Goal: Task Accomplishment & Management: Use online tool/utility

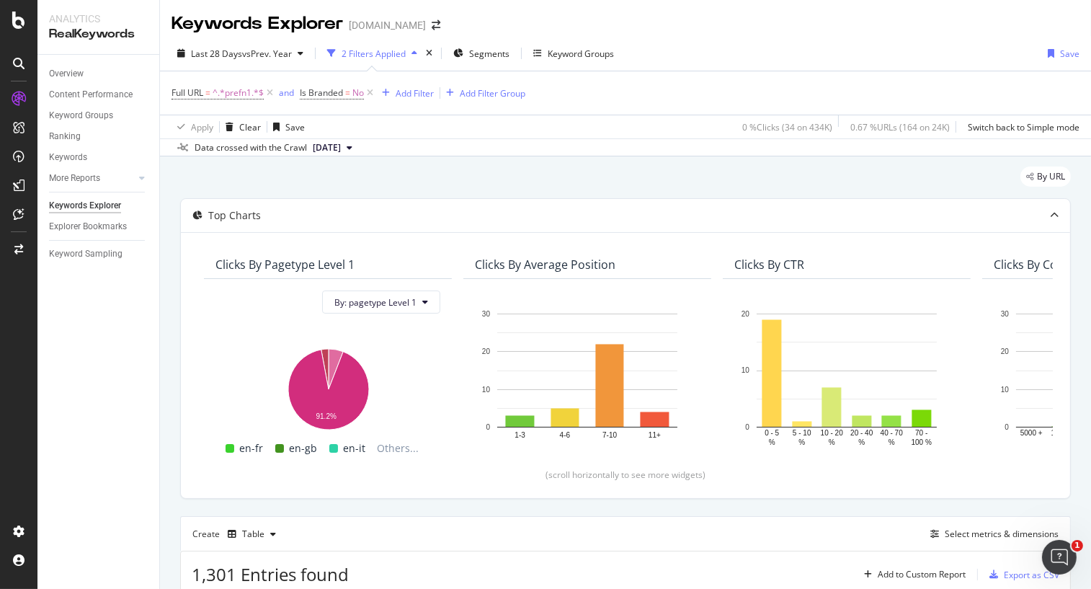
scroll to position [89, 0]
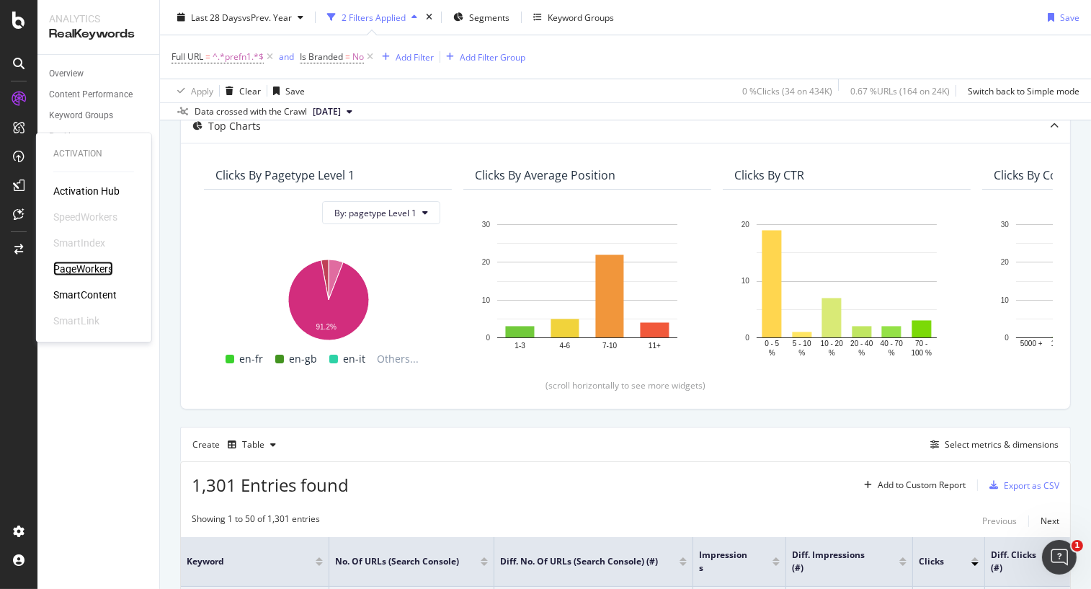
click at [70, 264] on div "PageWorkers" at bounding box center [83, 269] width 60 height 14
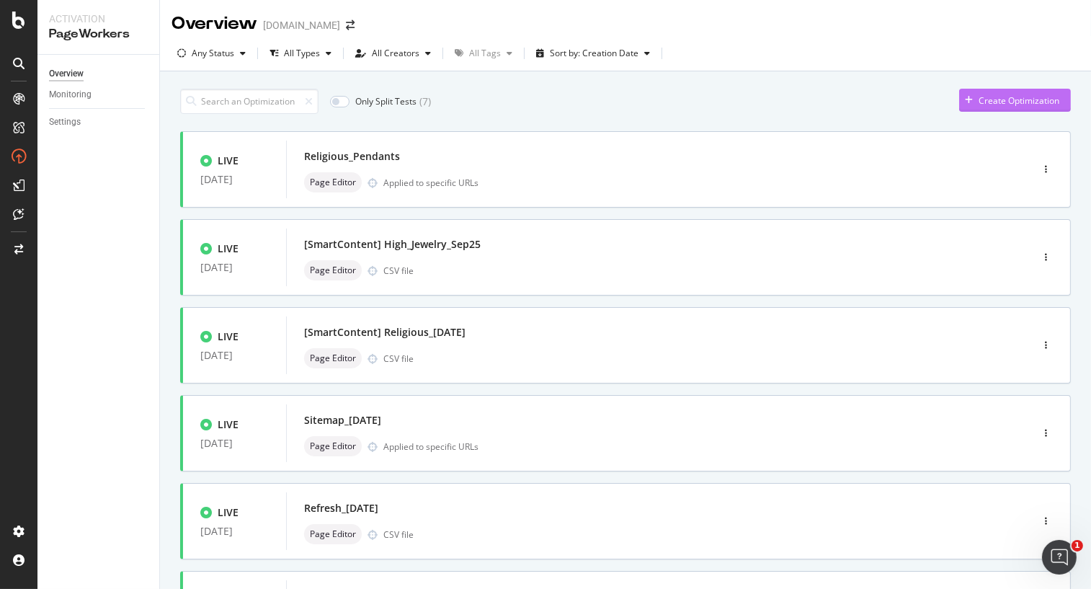
click at [1021, 102] on div "Create Optimization" at bounding box center [1019, 100] width 81 height 12
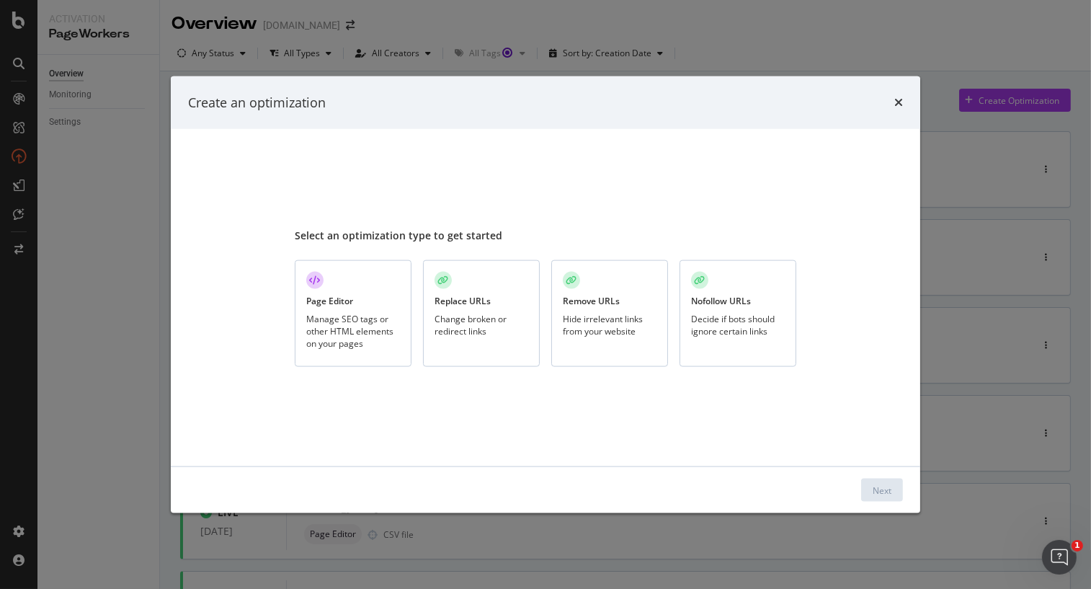
click at [367, 347] on div "Manage SEO tags or other HTML elements on your pages" at bounding box center [353, 331] width 94 height 37
click at [897, 489] on button "Next" at bounding box center [882, 490] width 42 height 23
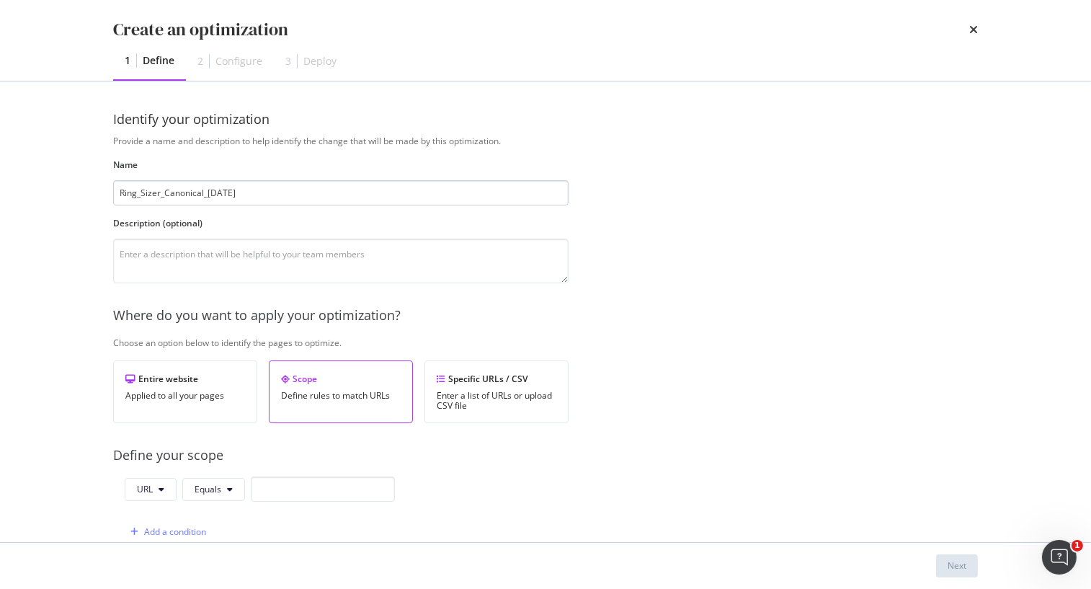
click at [221, 187] on input "Ring_Sizer_Canonical_[DATE]" at bounding box center [341, 192] width 456 height 25
type input "Ring_Sizer_Canonical_[DATE]"
click at [551, 391] on div "Enter a list of URLs or upload CSV file" at bounding box center [497, 401] width 120 height 20
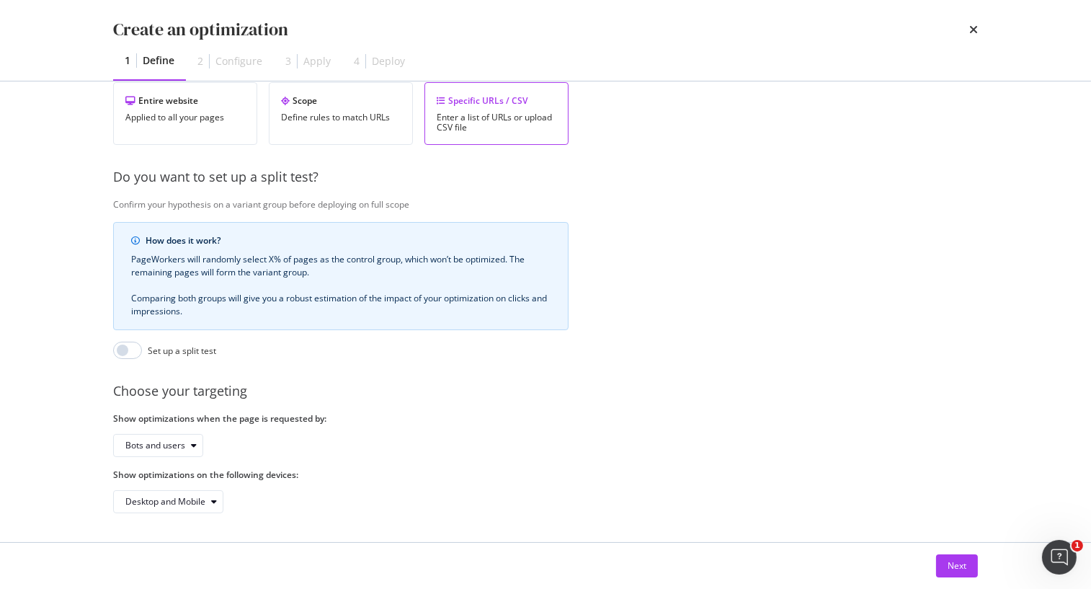
scroll to position [290, 0]
click at [949, 565] on div "Next" at bounding box center [957, 565] width 19 height 12
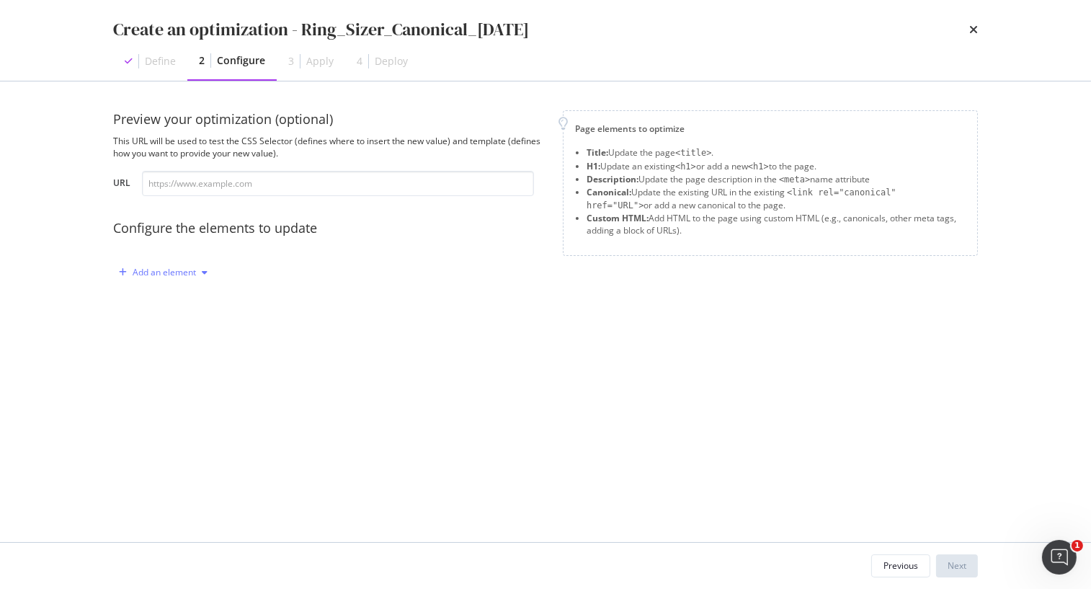
click at [188, 272] on div "Add an element" at bounding box center [164, 272] width 63 height 9
click at [192, 374] on div "Canonical" at bounding box center [171, 372] width 97 height 18
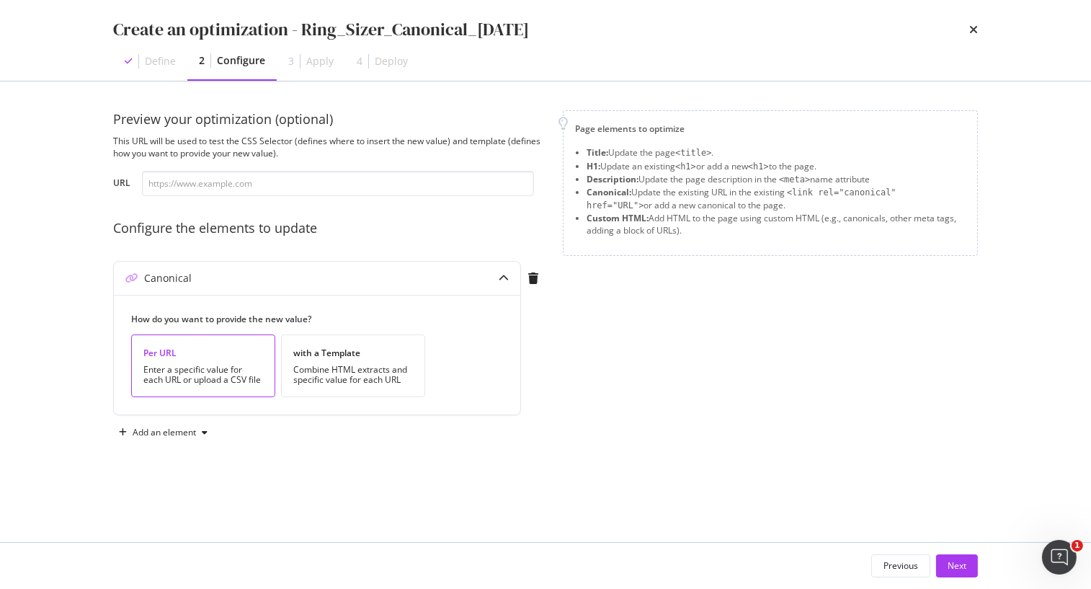
click at [192, 374] on div "Enter a specific value for each URL or upload a CSV file" at bounding box center [203, 375] width 120 height 20
click at [252, 179] on input "modal" at bounding box center [338, 183] width 392 height 25
paste input "[URL][DOMAIN_NAME]"
type input "[URL][DOMAIN_NAME]"
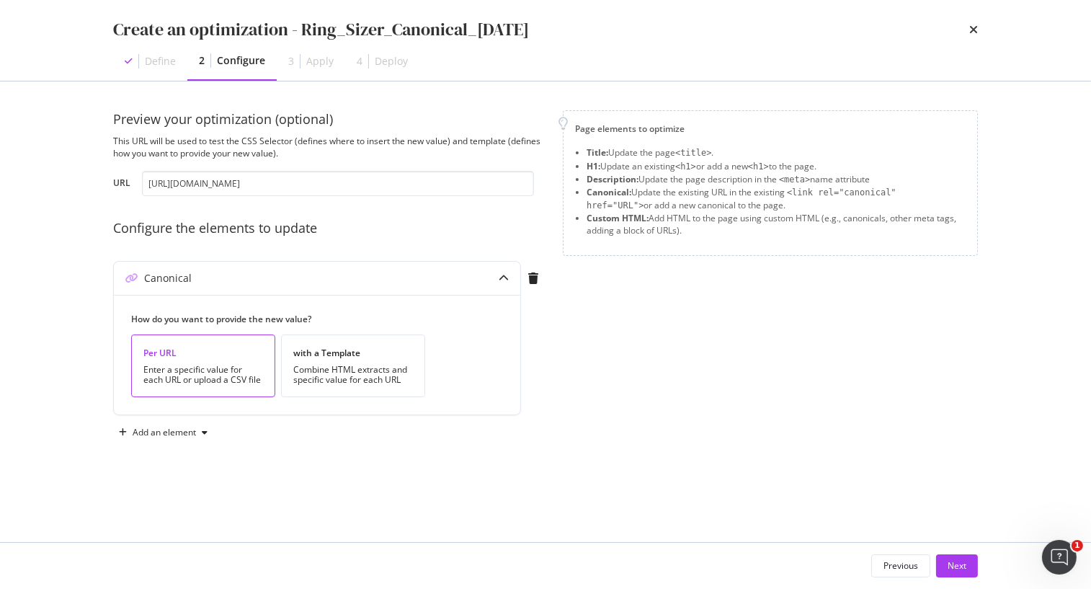
click at [897, 352] on div "Page elements to optimize Title: Update the page <title> . H1: Update an existi…" at bounding box center [770, 277] width 415 height 334
click at [149, 428] on div "Add an element" at bounding box center [164, 432] width 63 height 9
click at [482, 469] on div "Preview your optimization (optional) This URL will be used to test the CSS Sele…" at bounding box center [545, 291] width 865 height 363
click at [967, 554] on button "Next" at bounding box center [957, 565] width 42 height 23
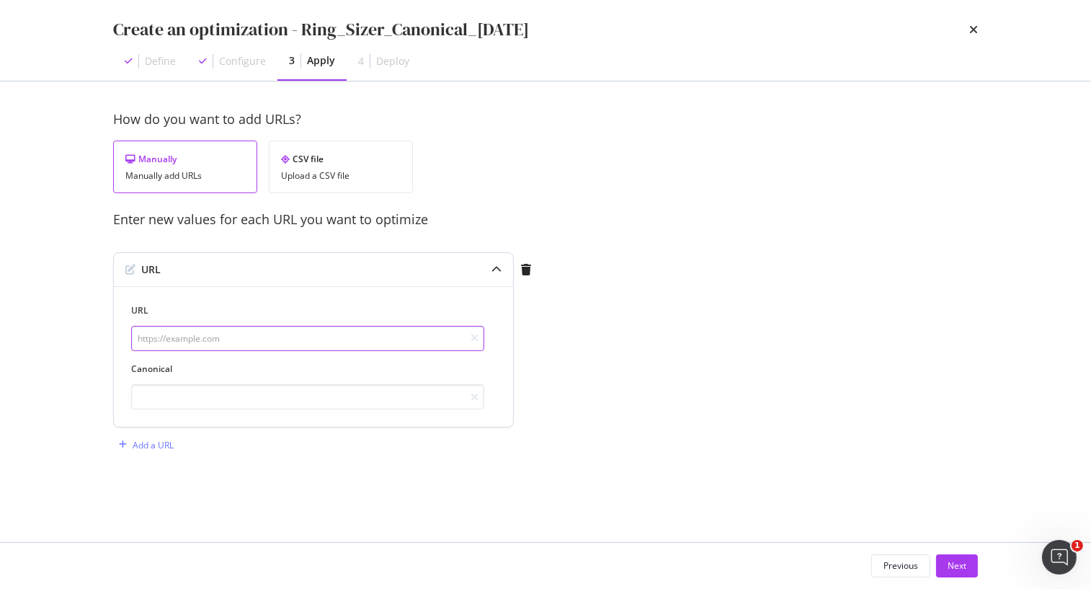
click at [210, 339] on input "modal" at bounding box center [307, 338] width 353 height 25
paste input "[URL][DOMAIN_NAME]"
type input "[URL][DOMAIN_NAME]"
click at [208, 394] on input "modal" at bounding box center [307, 396] width 353 height 25
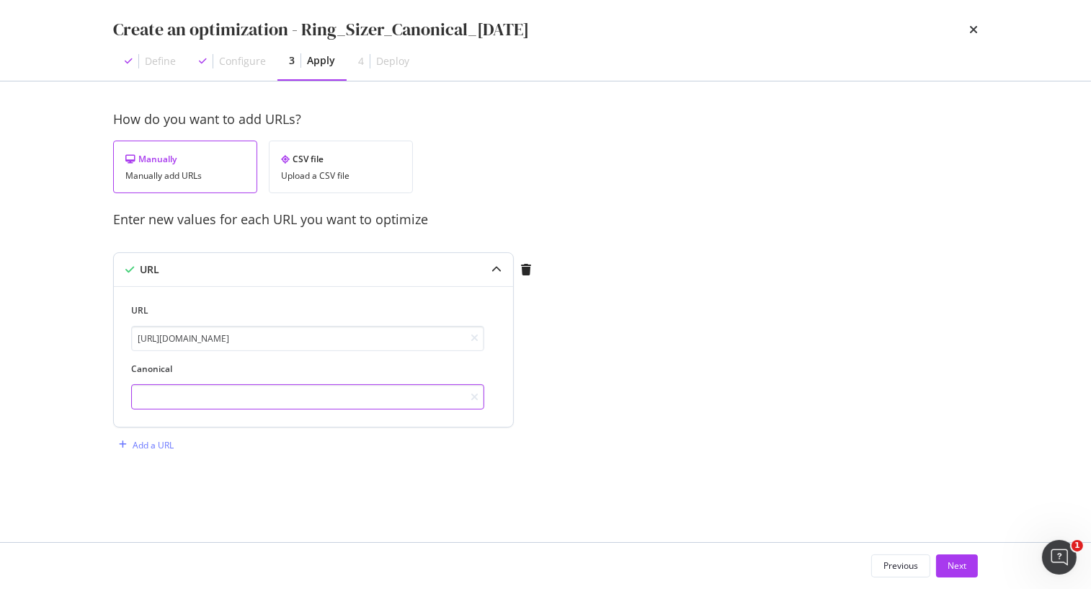
scroll to position [0, 0]
paste input "[URL][DOMAIN_NAME]"
drag, startPoint x: 223, startPoint y: 394, endPoint x: 67, endPoint y: 400, distance: 155.8
click at [67, 400] on div "Create an optimization - Ring_Sizer_Canonical_[DATE] Define Configure 3 Apply 4…" at bounding box center [545, 294] width 1091 height 589
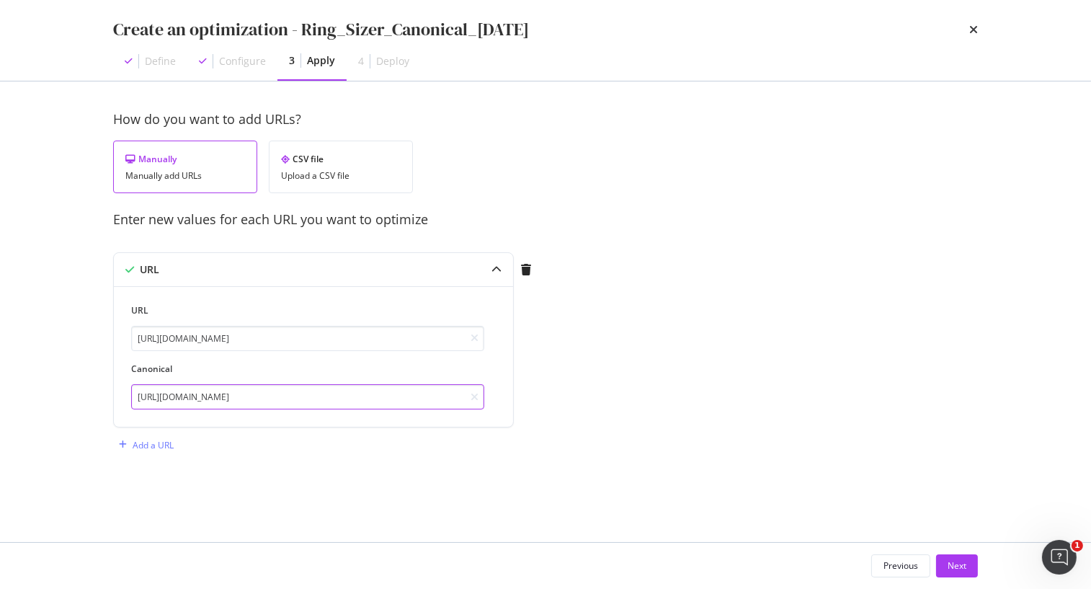
scroll to position [0, 0]
click at [172, 391] on input "[URL][DOMAIN_NAME]" at bounding box center [307, 396] width 353 height 25
click at [169, 394] on input "[URL][DOMAIN_NAME]" at bounding box center [307, 396] width 353 height 25
type input "[URL][DOMAIN_NAME]"
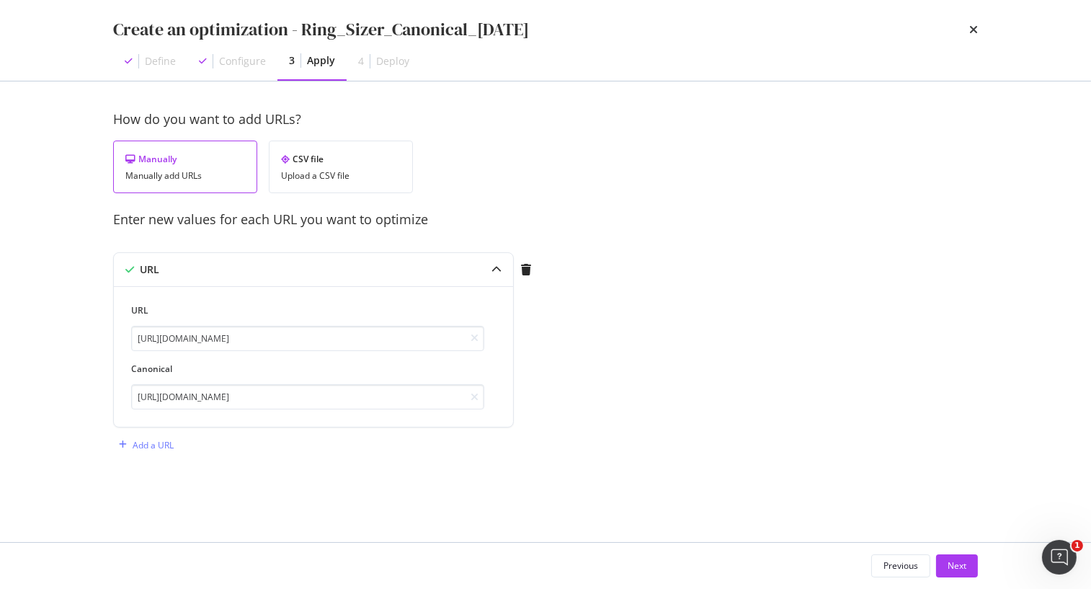
click at [805, 303] on div "How do you want to add URLs? Manually Manually add URLs CSV file Upload a CSV f…" at bounding box center [545, 297] width 865 height 375
click at [969, 565] on button "Next" at bounding box center [957, 565] width 42 height 23
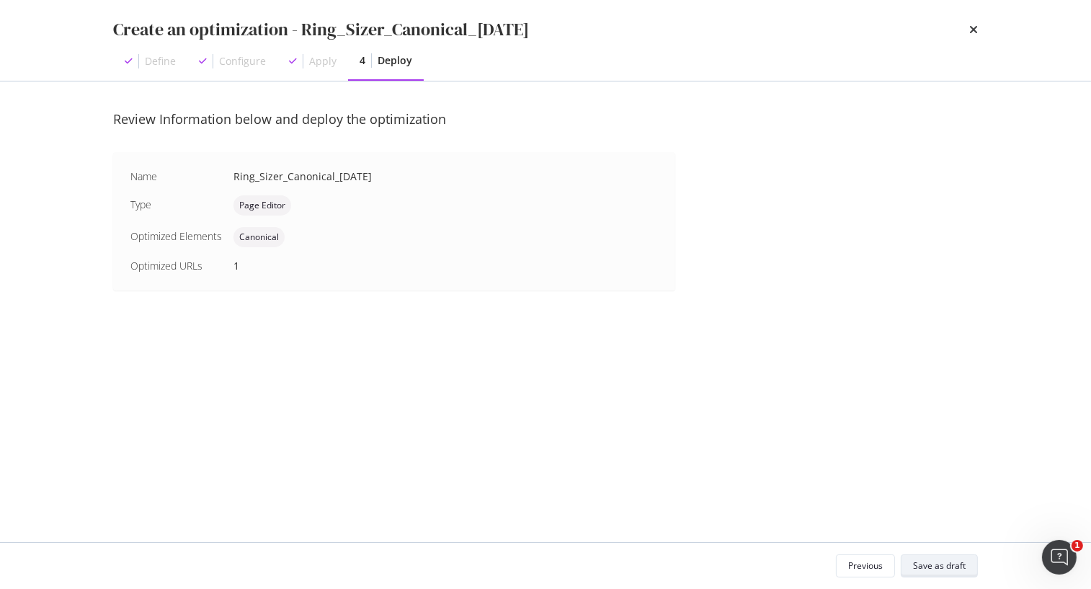
click at [938, 560] on div "Save as draft" at bounding box center [939, 565] width 53 height 12
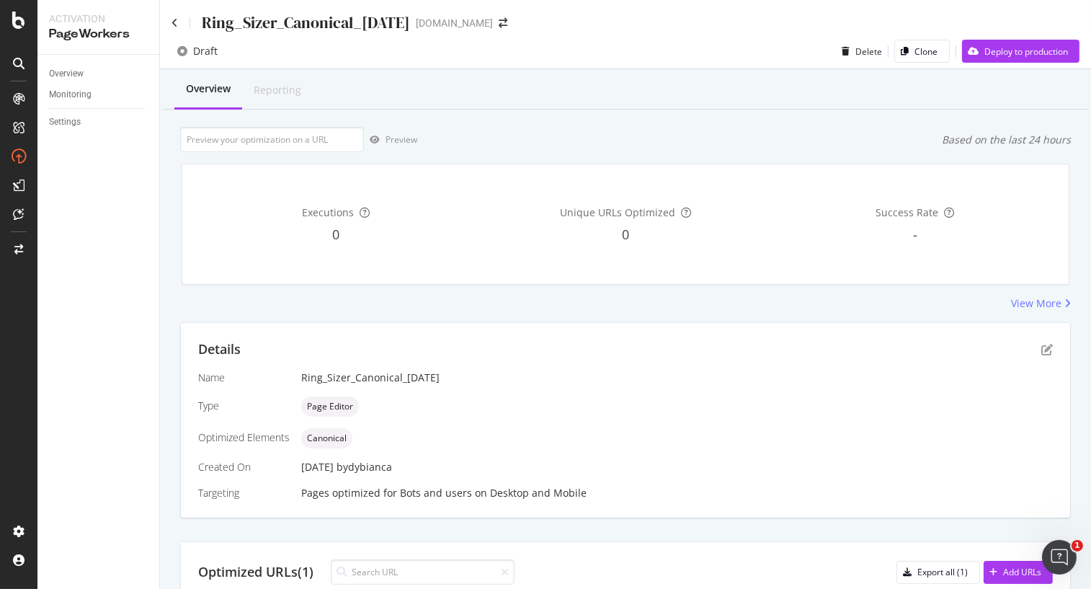
click at [1041, 37] on div "Draft Delete Clone Deploy to production" at bounding box center [625, 51] width 931 height 35
click at [1026, 48] on div "Deploy to production" at bounding box center [1027, 51] width 84 height 12
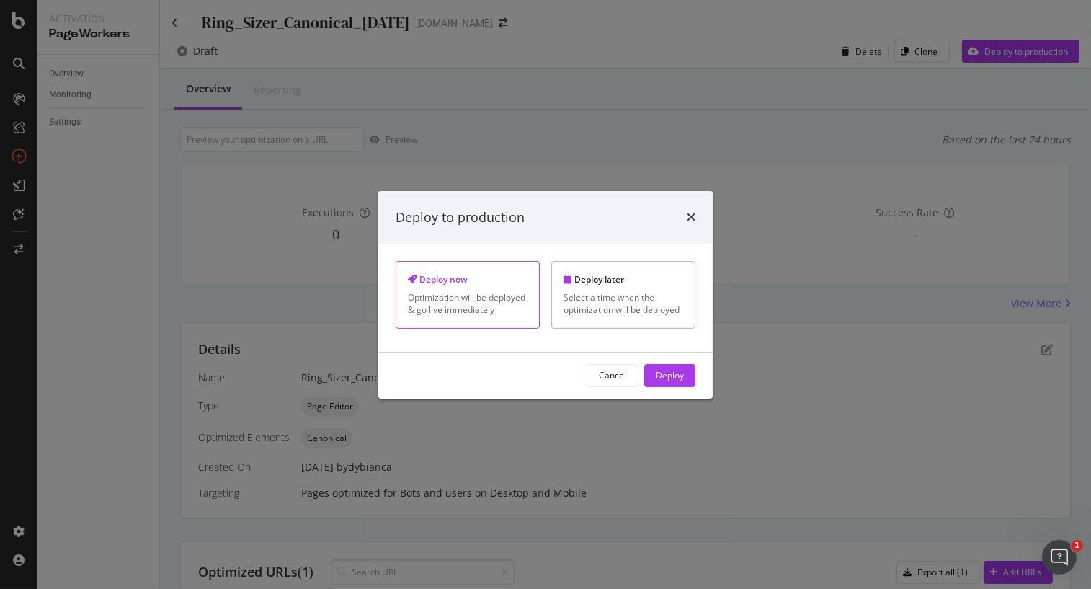
click at [667, 294] on div "Select a time when the optimization will be deployed" at bounding box center [624, 303] width 120 height 25
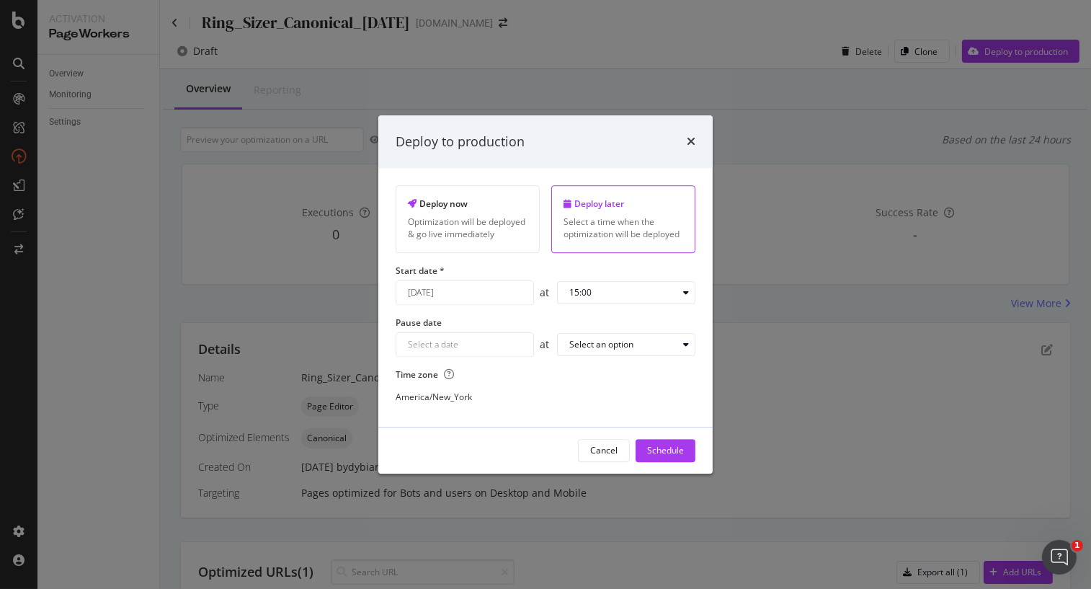
click at [513, 293] on input "[DATE]" at bounding box center [464, 292] width 137 height 23
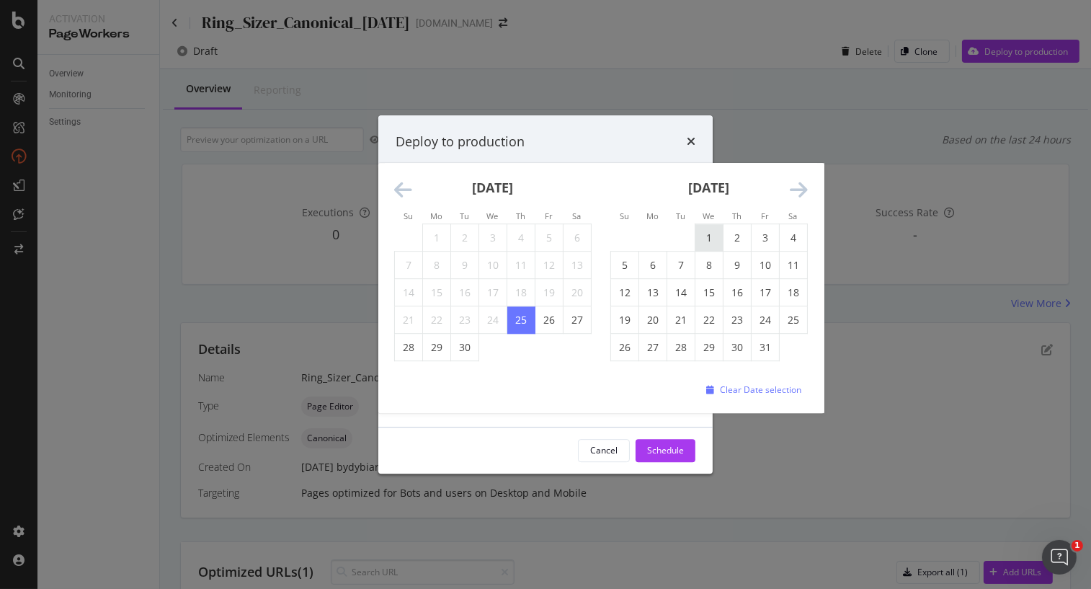
click at [702, 237] on td "1" at bounding box center [710, 237] width 28 height 27
type input "[DATE]"
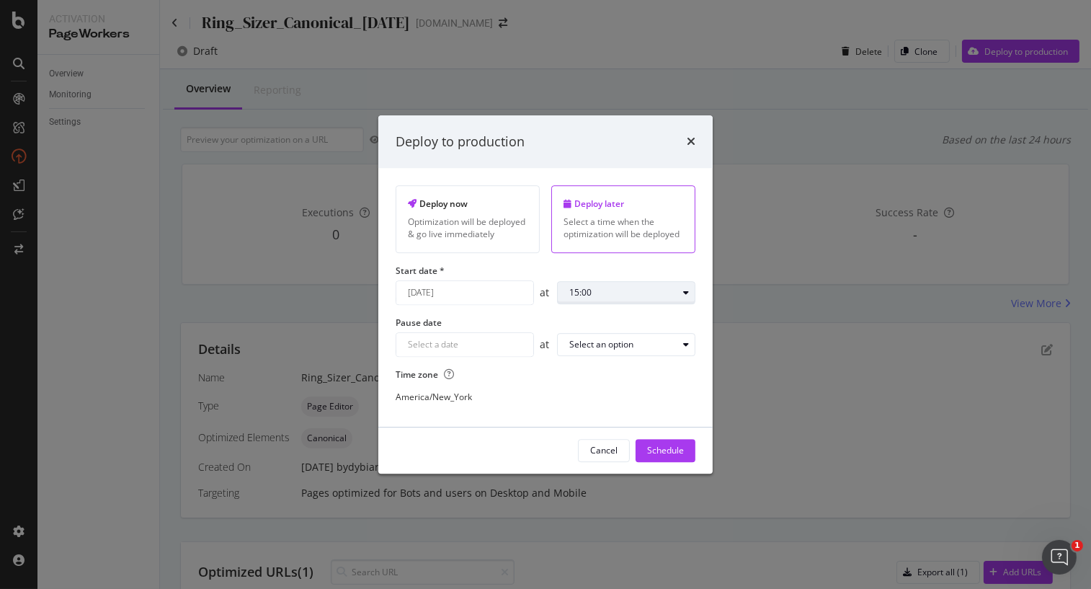
click at [683, 291] on div "modal" at bounding box center [685, 292] width 17 height 9
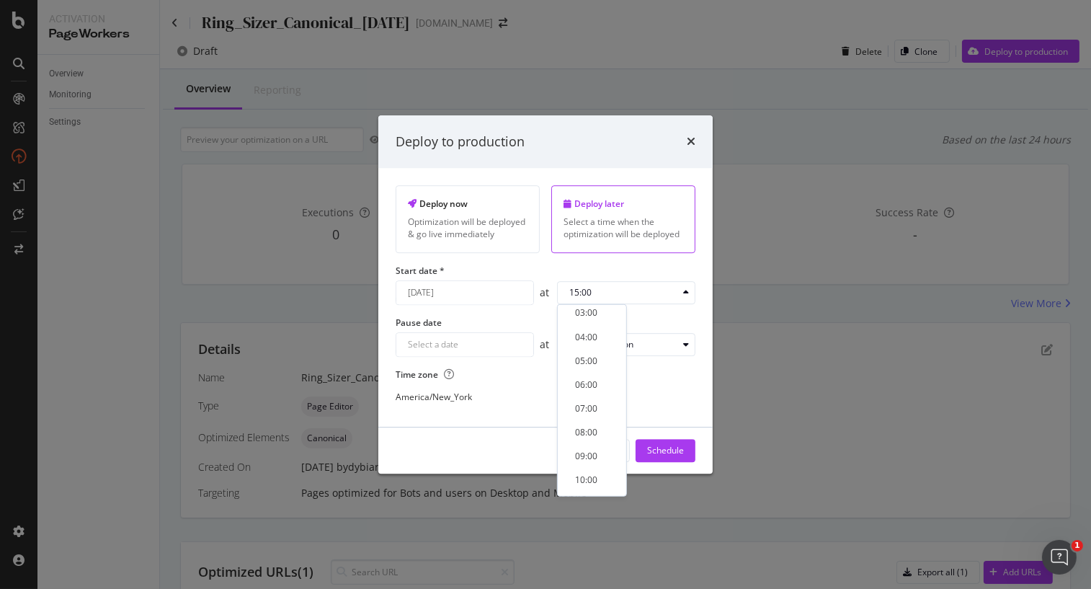
scroll to position [114, 0]
click at [583, 412] on div "09:00" at bounding box center [586, 418] width 22 height 12
click at [654, 445] on div "Schedule" at bounding box center [665, 451] width 37 height 12
